Goal: Information Seeking & Learning: Learn about a topic

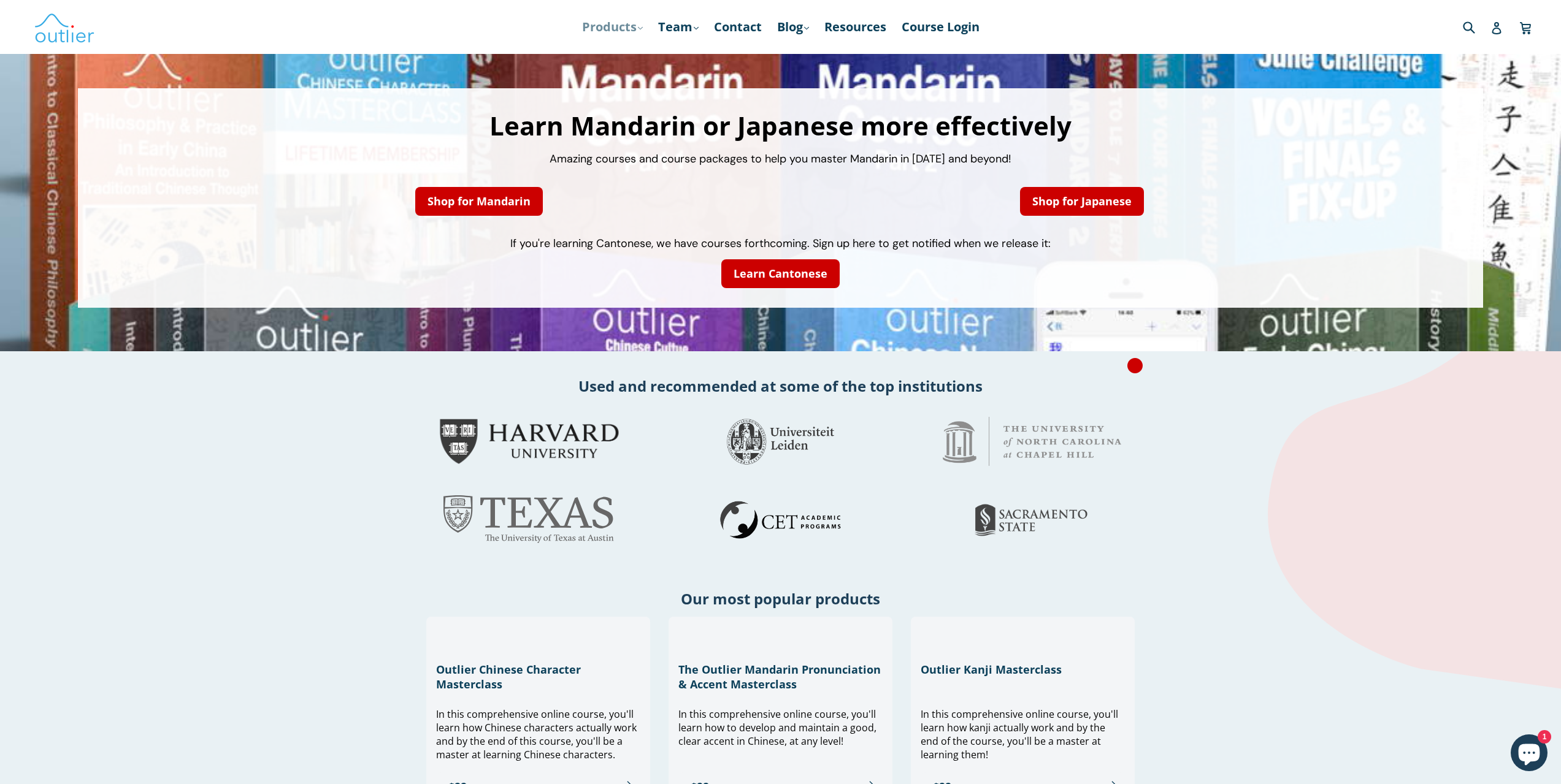
click at [629, 33] on link "Products .cls-1{fill:#231f20} expand" at bounding box center [612, 27] width 73 height 22
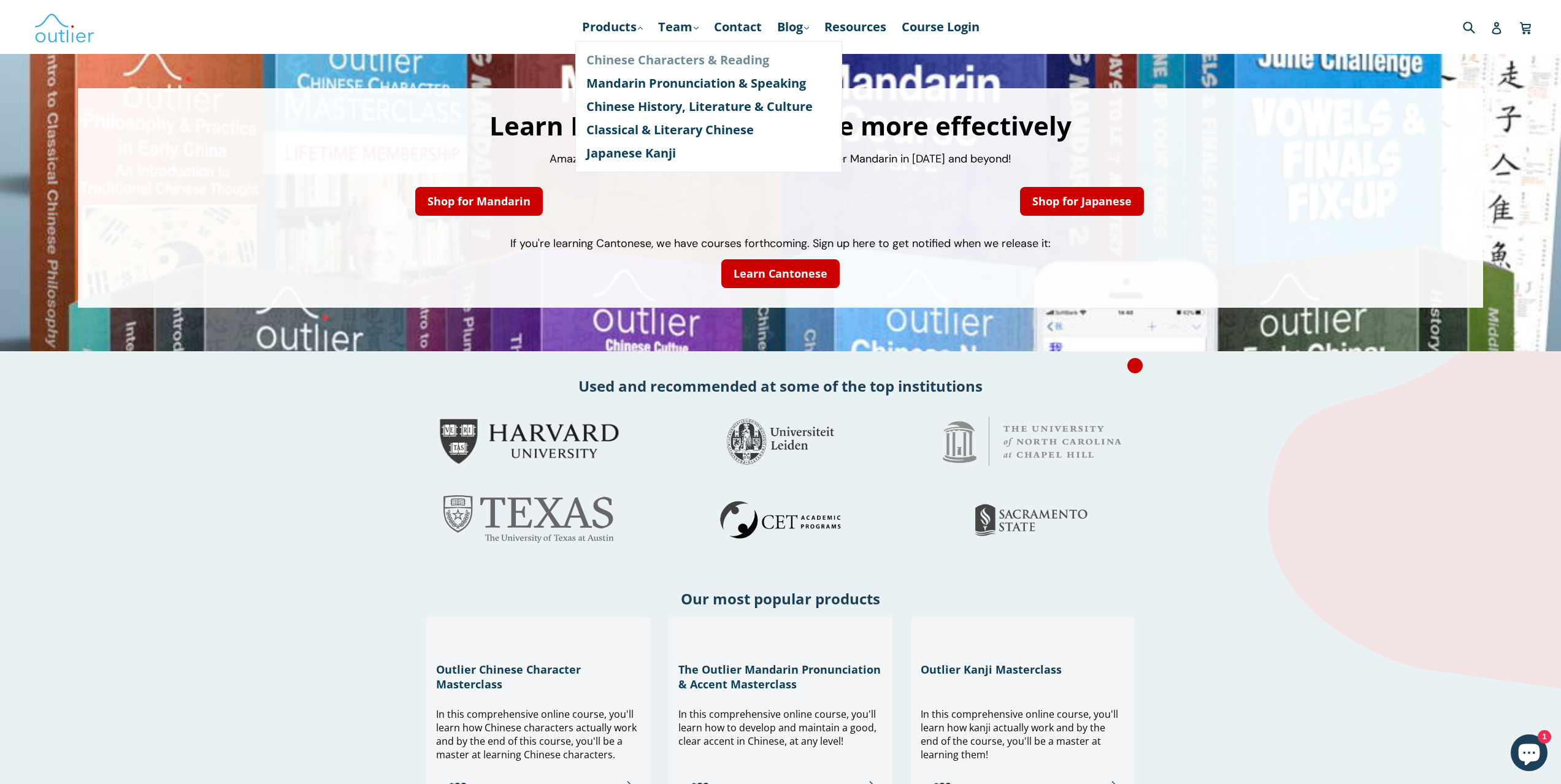
click at [723, 65] on link "Chinese Characters & Reading" at bounding box center [708, 60] width 245 height 23
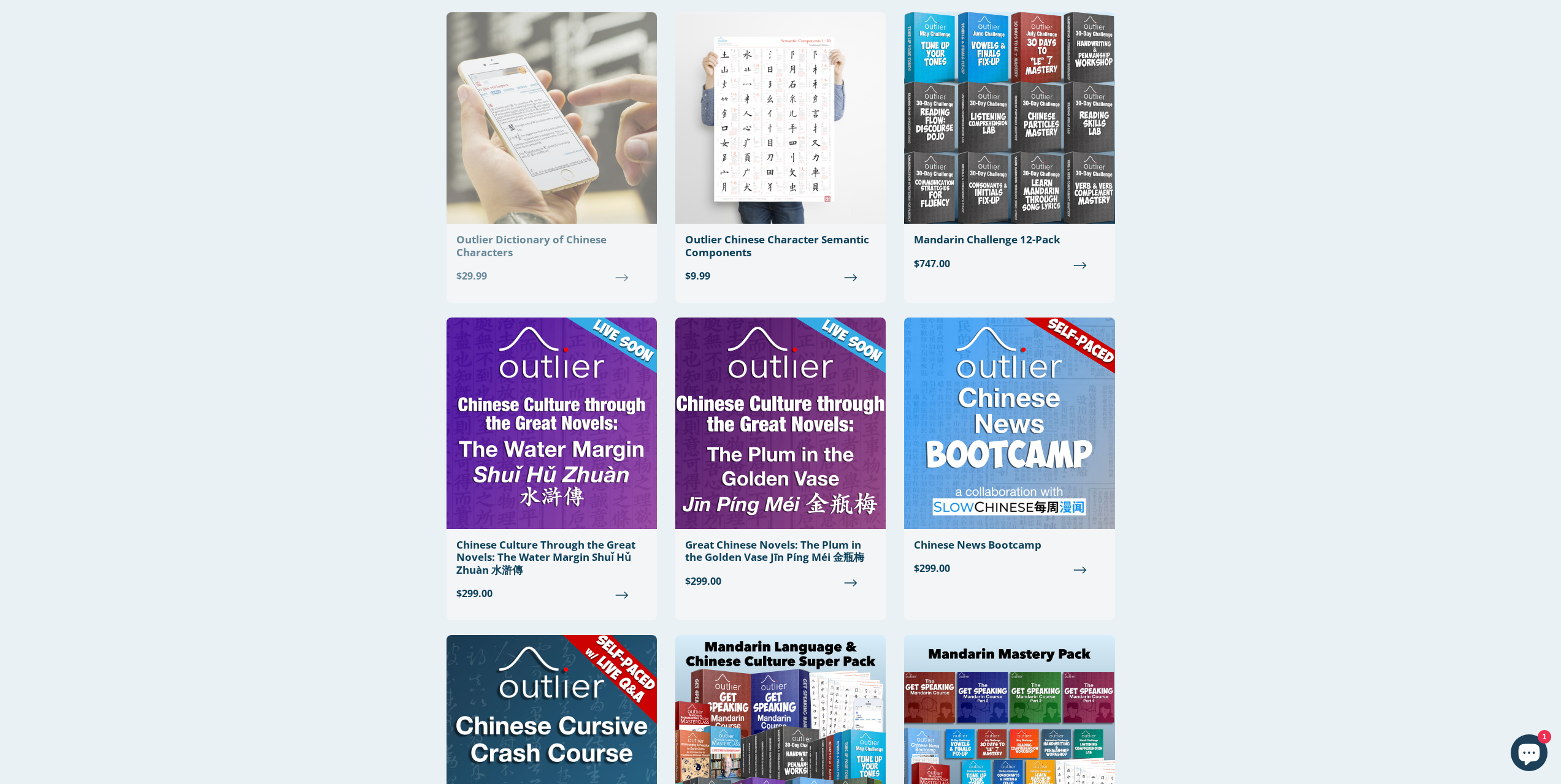
scroll to position [307, 0]
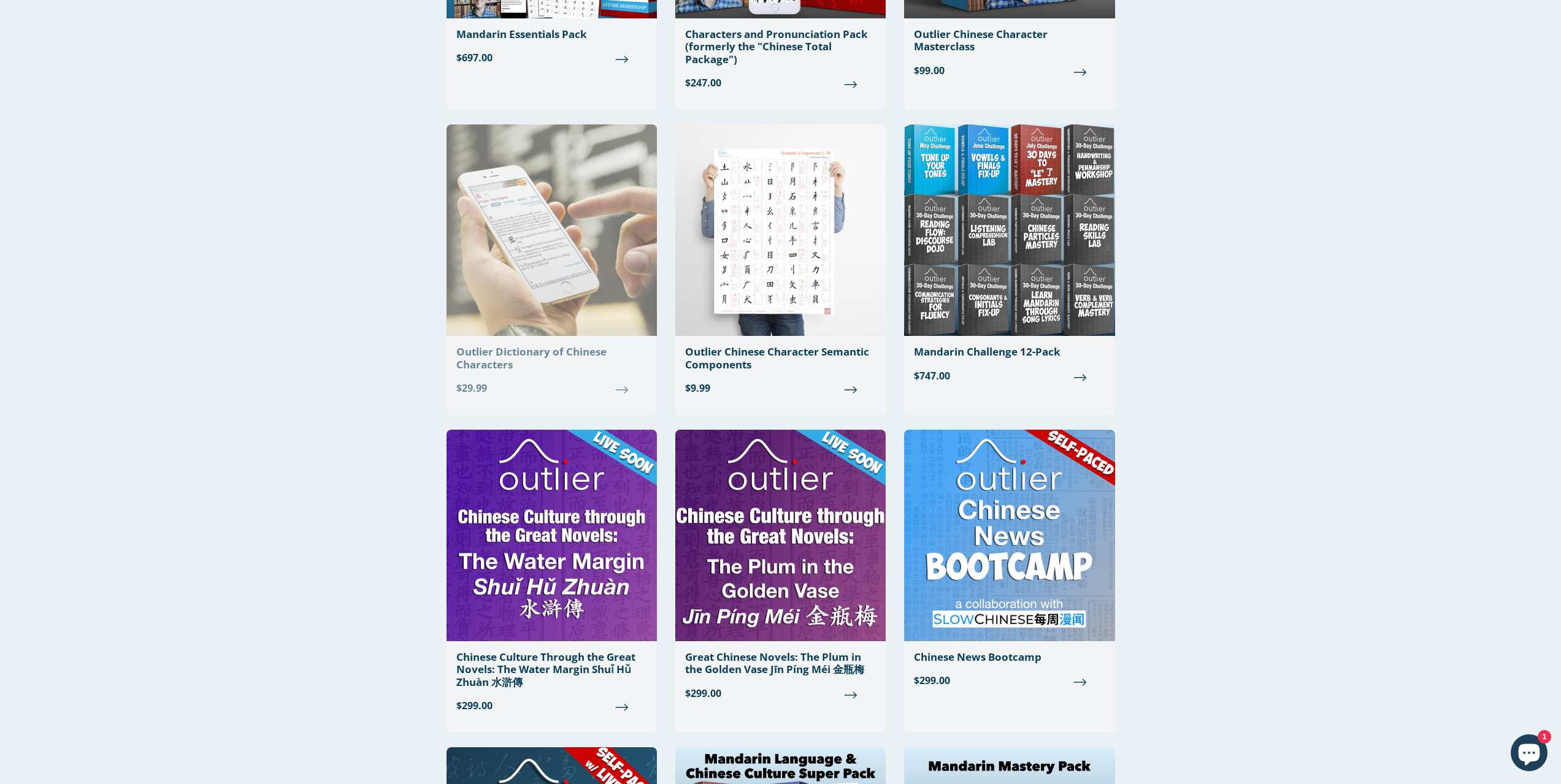
click at [538, 355] on div "Outlier Dictionary of Chinese Characters" at bounding box center [551, 358] width 191 height 25
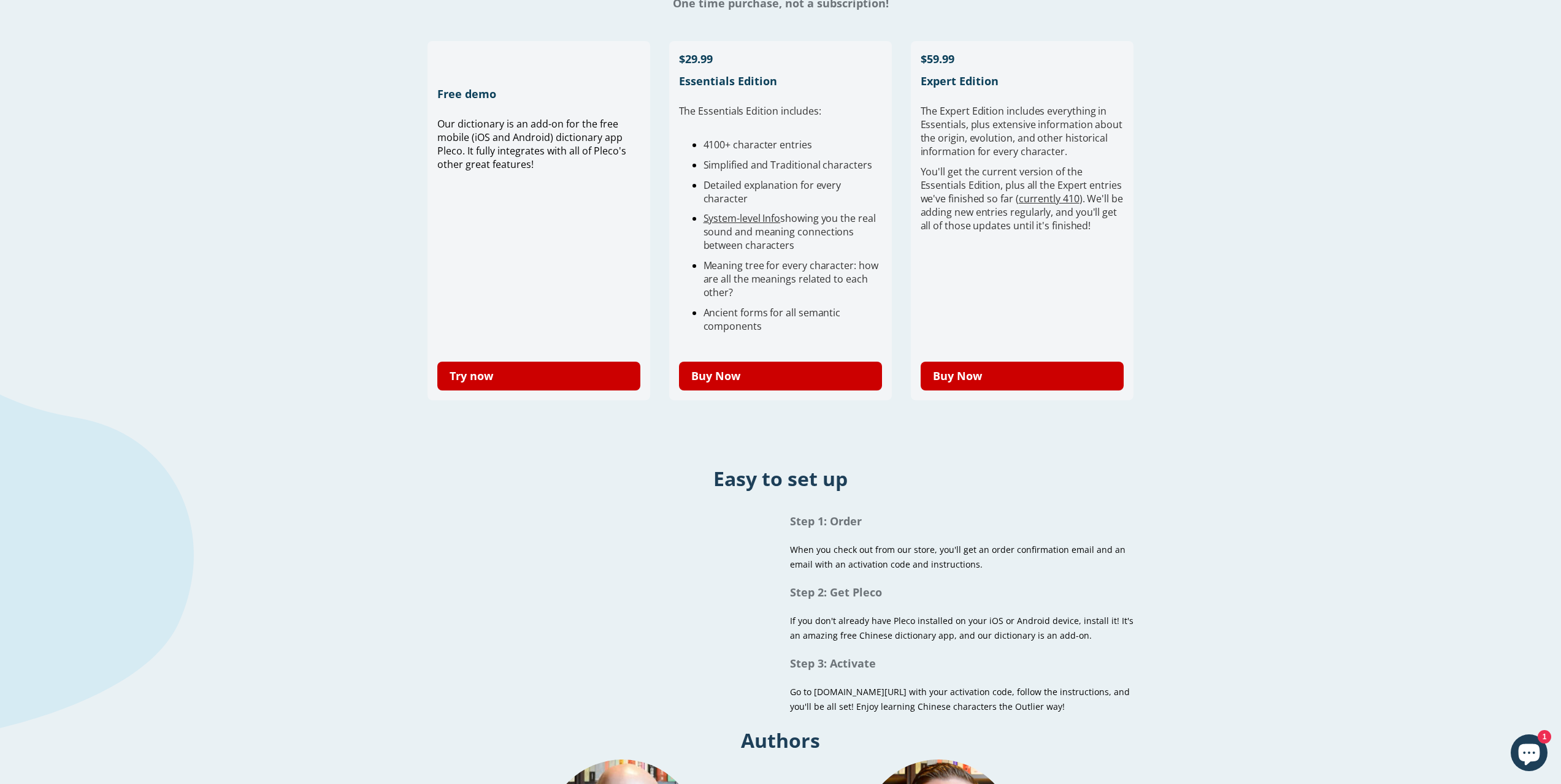
scroll to position [246, 0]
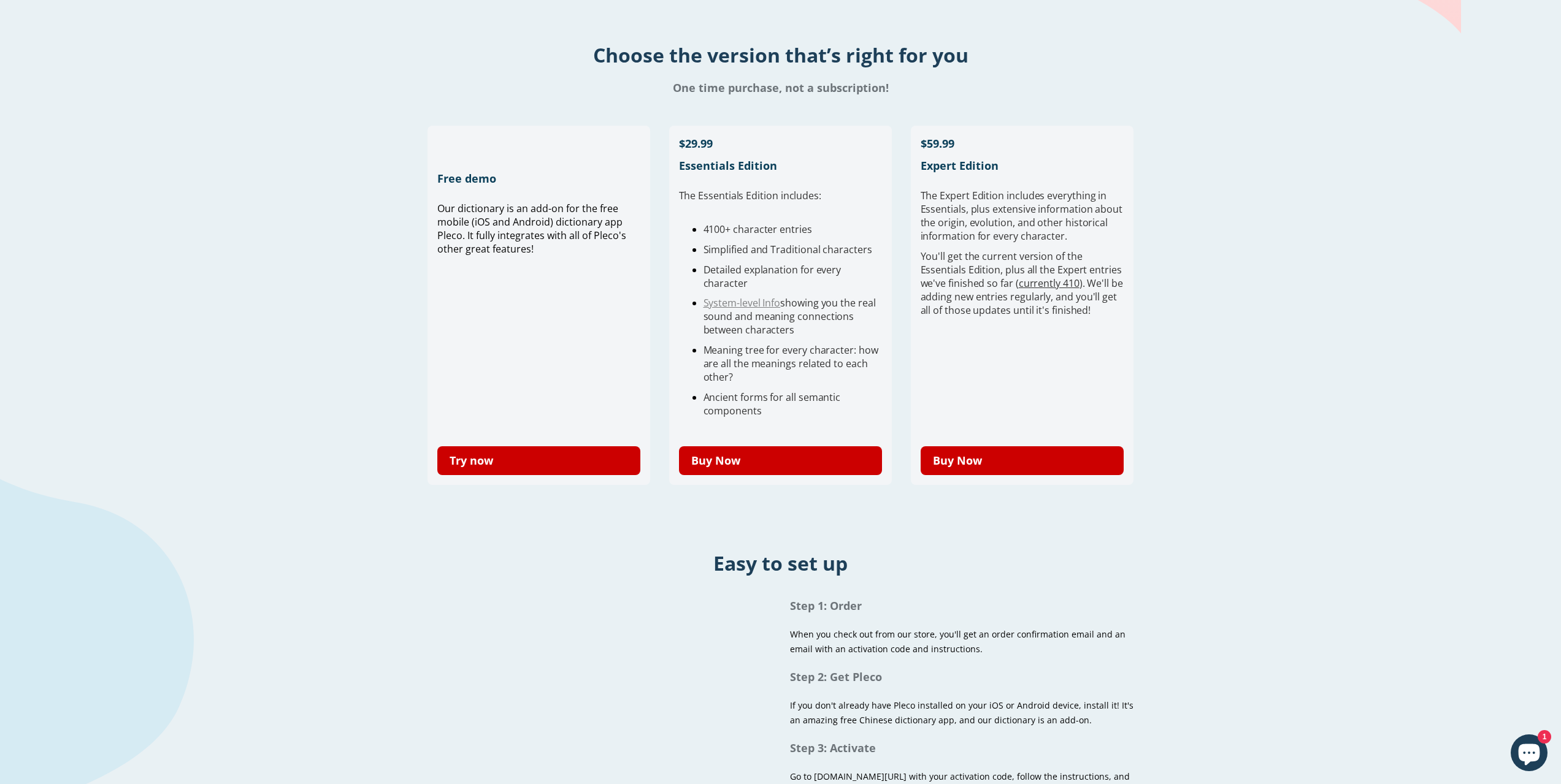
click at [753, 298] on link "System-level Info" at bounding box center [741, 302] width 77 height 14
click at [524, 471] on link "Try now" at bounding box center [539, 460] width 204 height 29
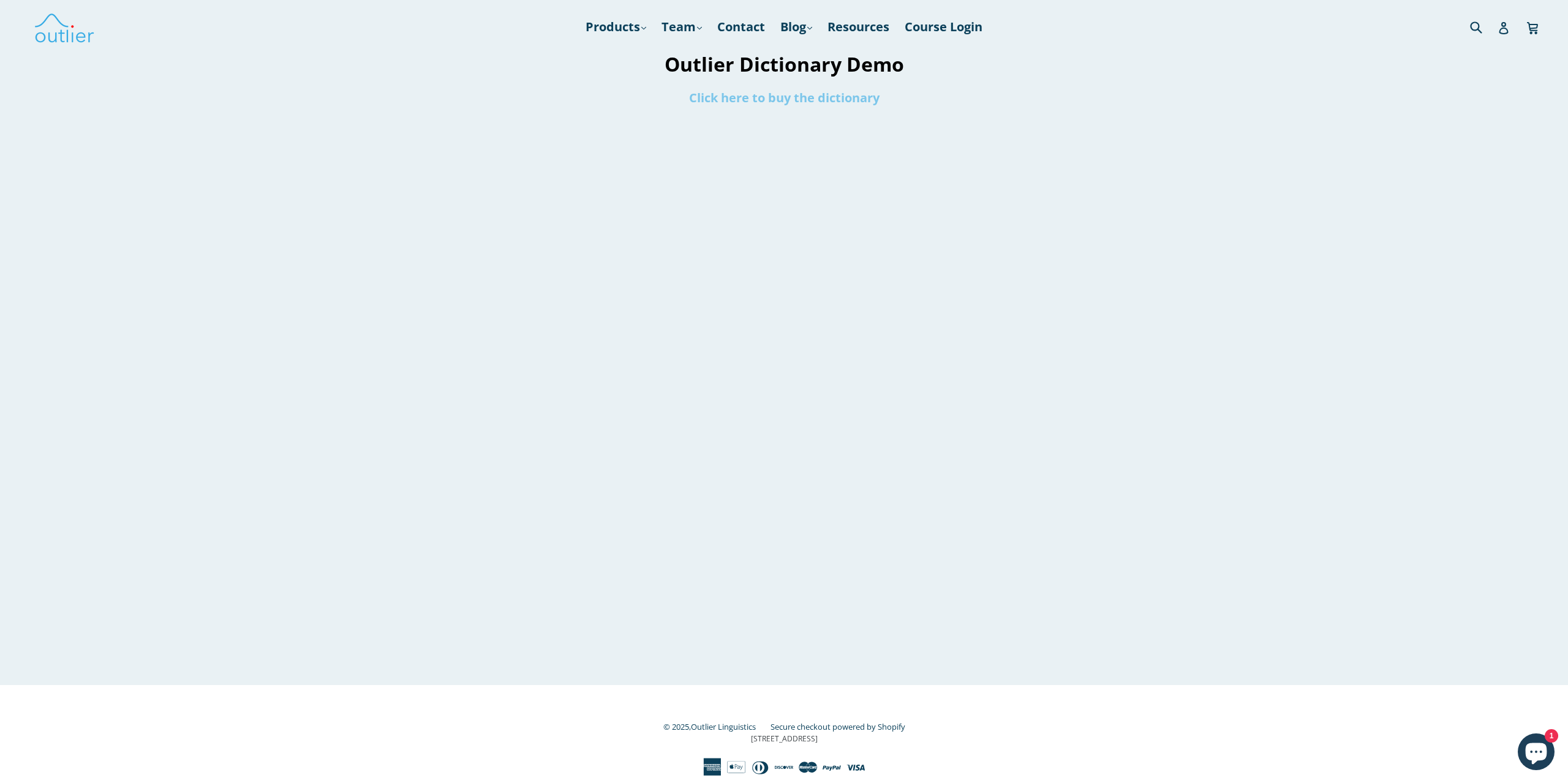
click at [738, 101] on link "Click here to buy the dictionary" at bounding box center [784, 98] width 190 height 17
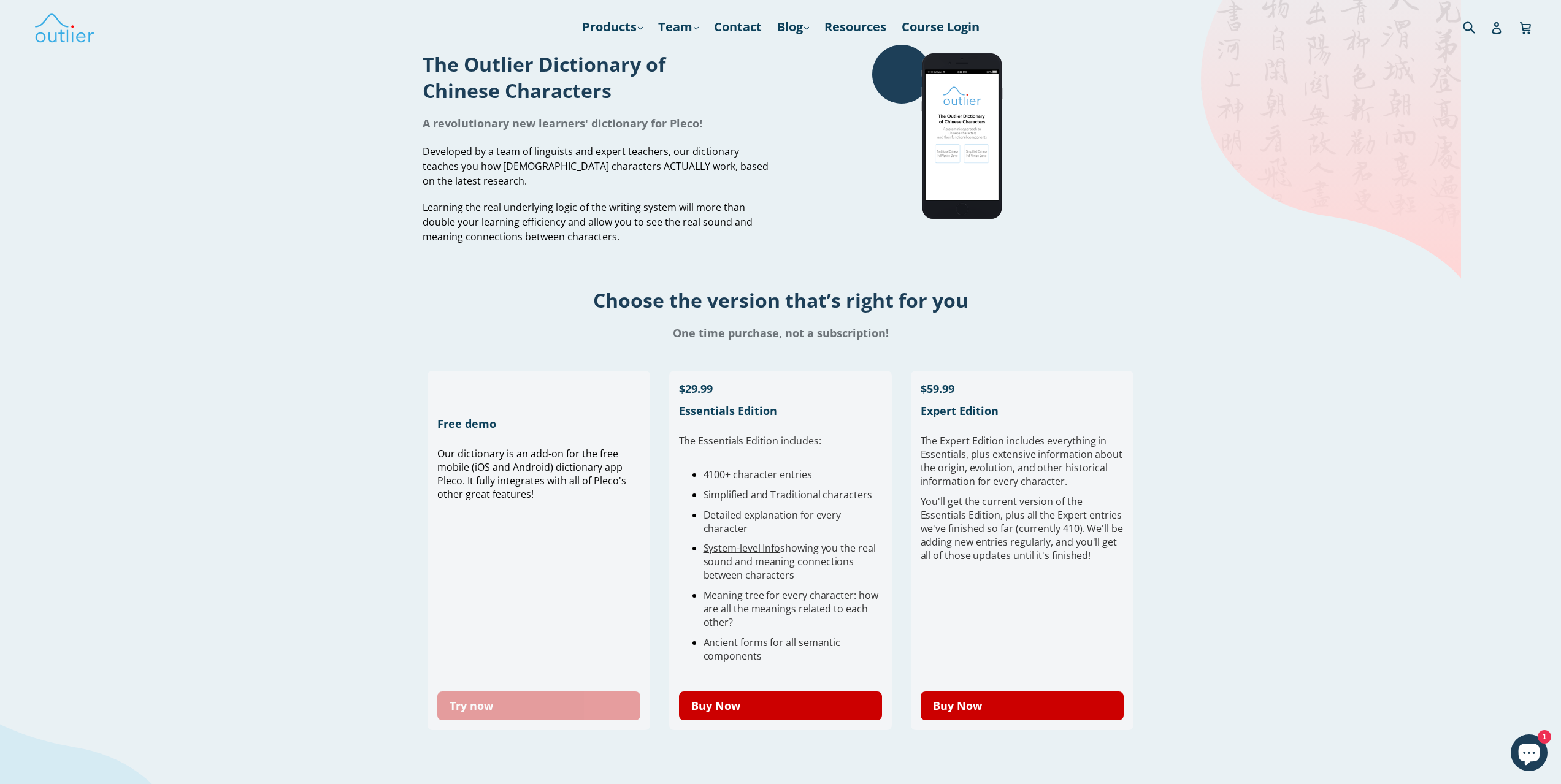
click at [478, 711] on link "Try now" at bounding box center [539, 706] width 204 height 29
